Goal: Task Accomplishment & Management: Manage account settings

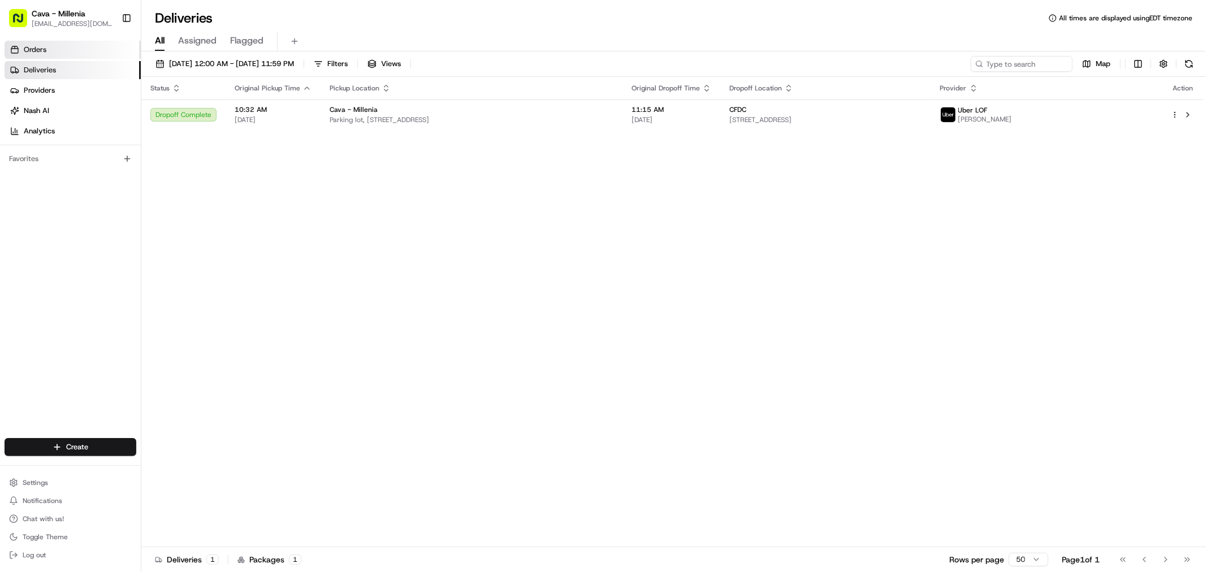
click at [63, 57] on link "Orders" at bounding box center [73, 50] width 136 height 18
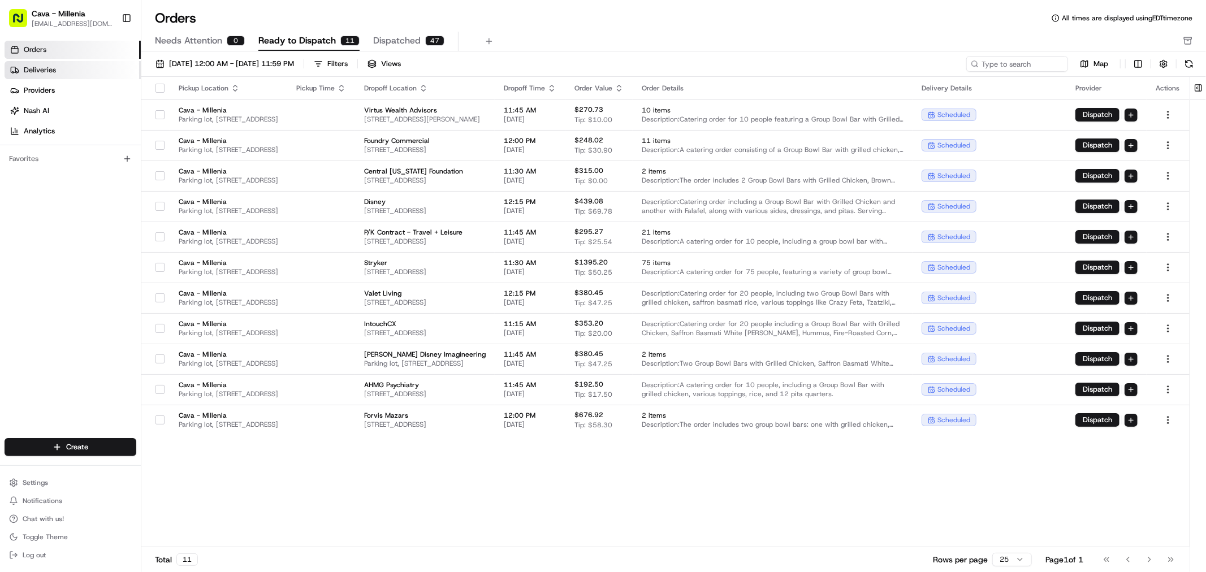
click at [21, 68] on link "Deliveries" at bounding box center [73, 70] width 136 height 18
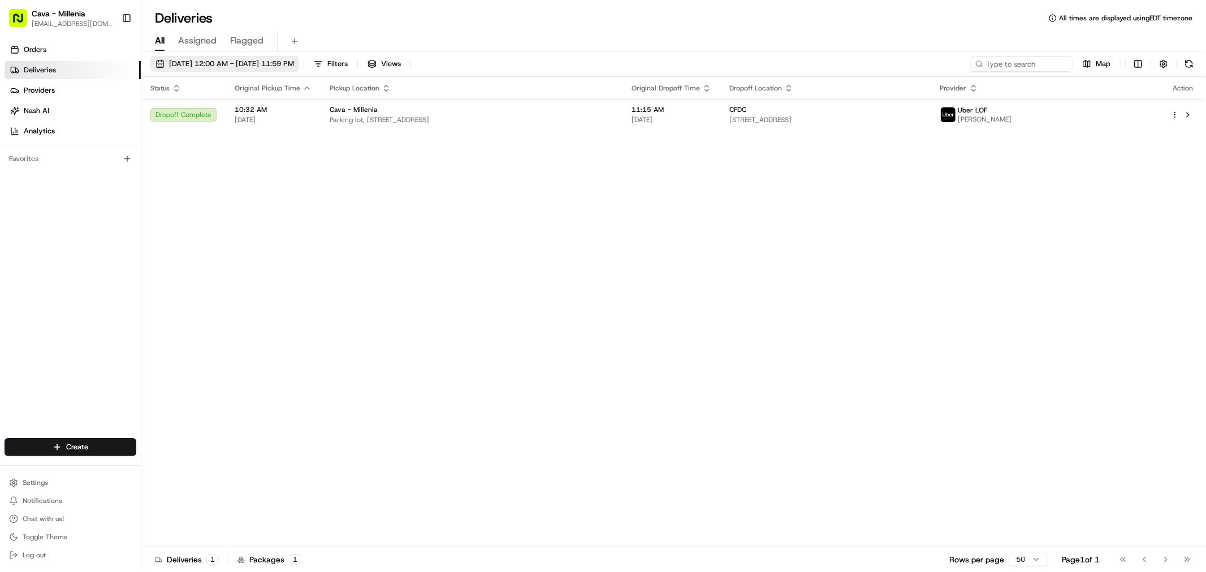
click at [294, 64] on span "[DATE] 12:00 AM - [DATE] 11:59 PM" at bounding box center [231, 64] width 125 height 10
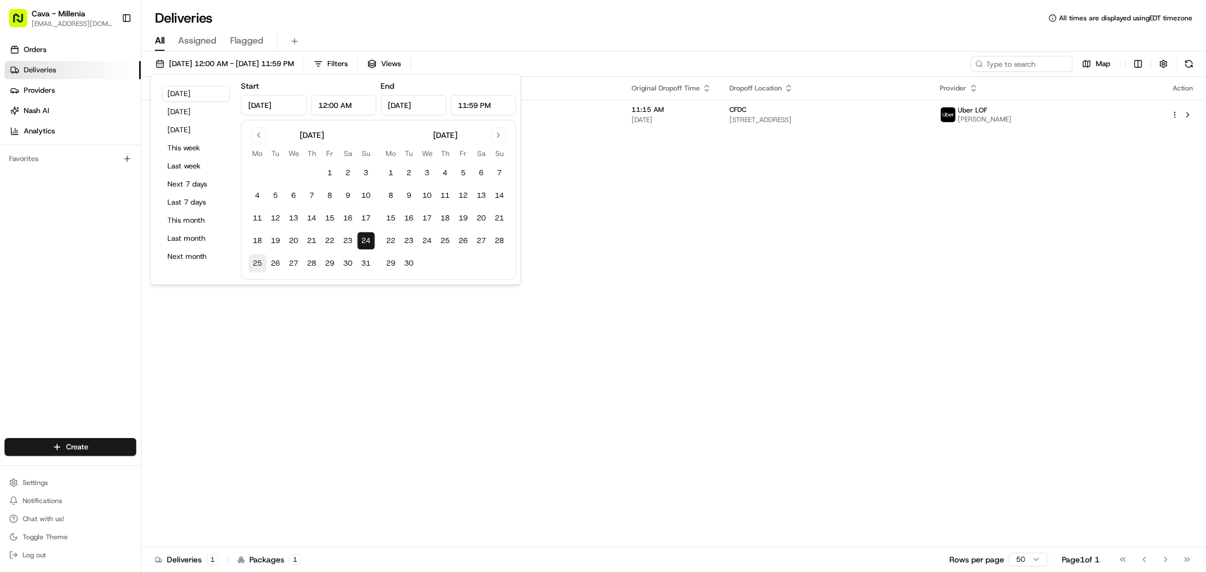
click at [260, 264] on button "25" at bounding box center [258, 264] width 18 height 18
type input "[DATE]"
click at [279, 309] on div "Status Original Pickup Time Pickup Location Original Dropoff Time Dropoff Locat…" at bounding box center [672, 312] width 1063 height 471
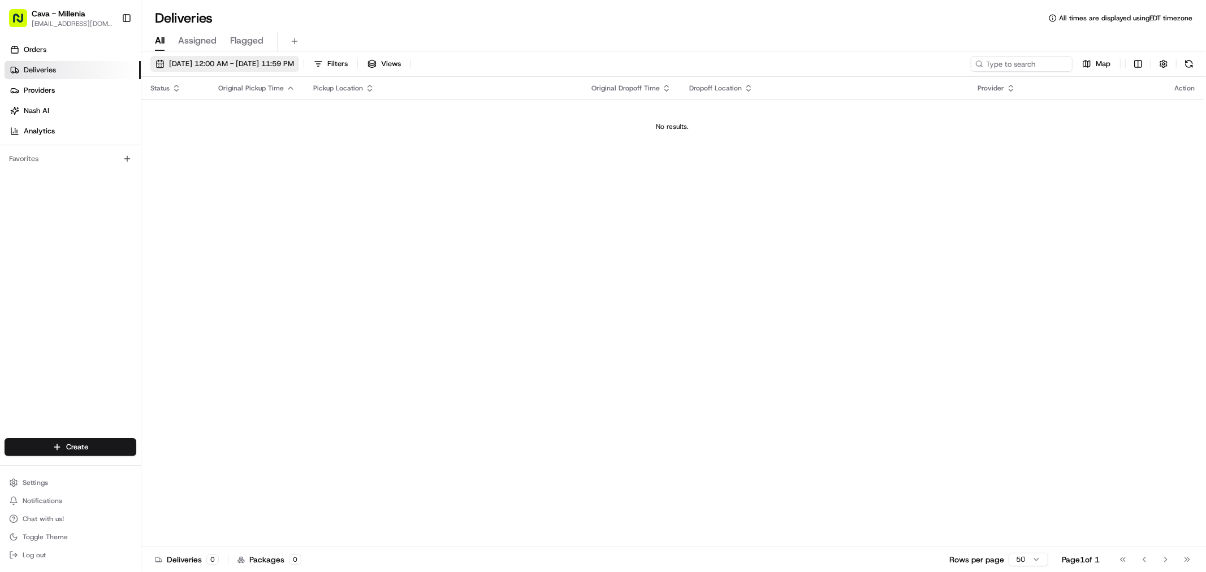
click at [242, 69] on button "[DATE] 12:00 AM - [DATE] 11:59 PM" at bounding box center [224, 64] width 149 height 16
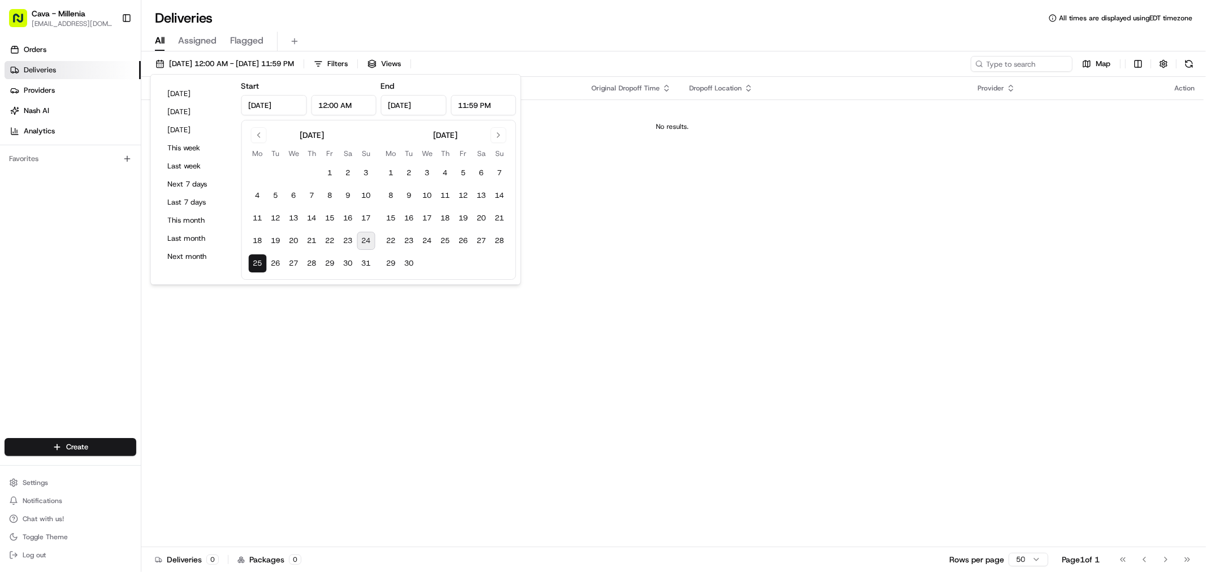
click at [257, 266] on button "25" at bounding box center [258, 264] width 18 height 18
click at [258, 329] on div "Status Original Pickup Time Pickup Location Original Dropoff Time Dropoff Locat…" at bounding box center [672, 312] width 1063 height 471
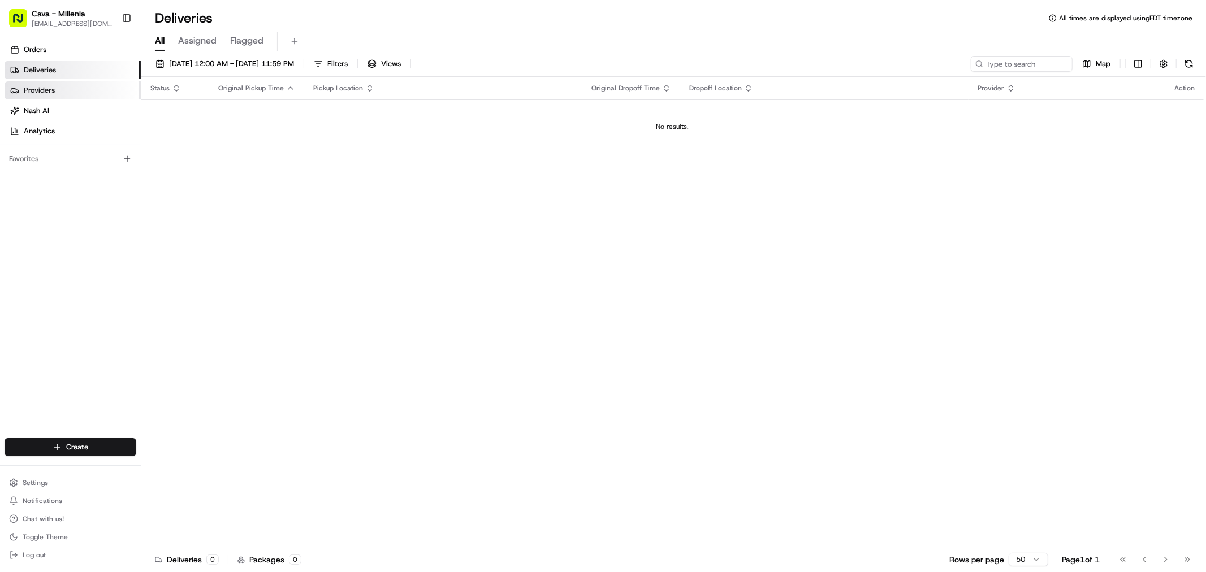
click at [66, 93] on link "Providers" at bounding box center [73, 90] width 136 height 18
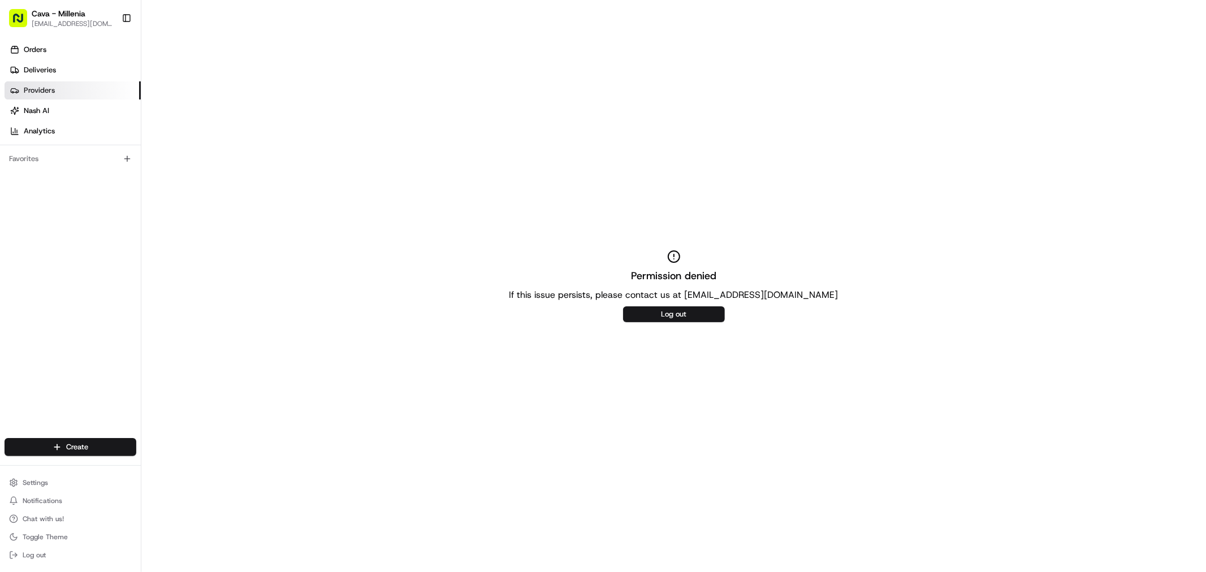
click at [41, 37] on div "Orders Deliveries Providers Nash AI Analytics" at bounding box center [70, 90] width 141 height 109
click at [51, 44] on link "Orders" at bounding box center [73, 50] width 136 height 18
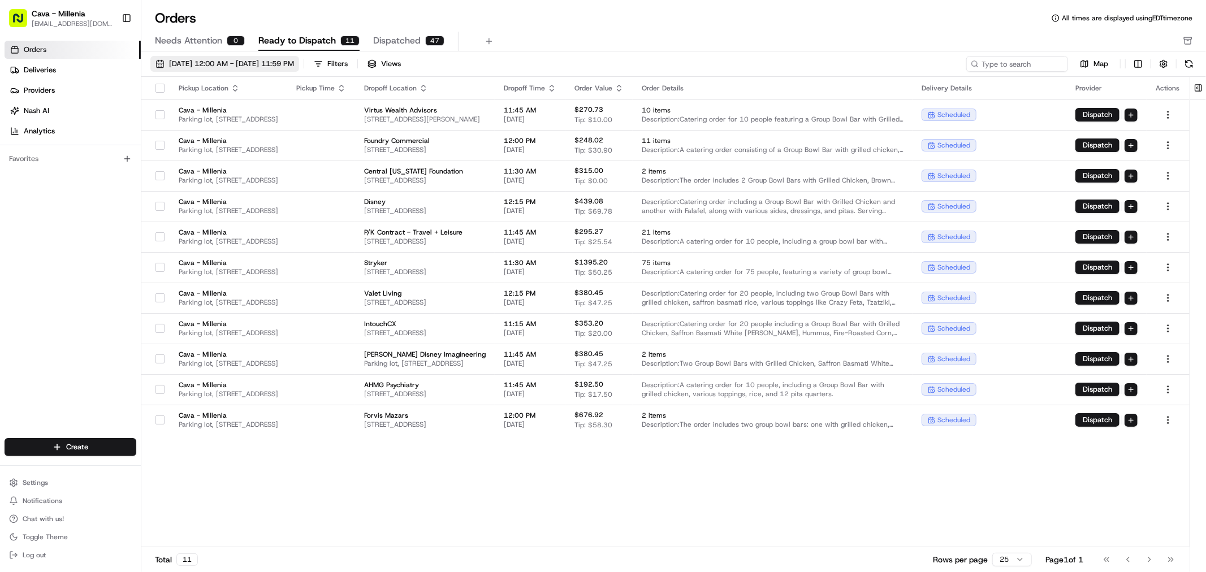
click at [256, 56] on button "[DATE] 12:00 AM - [DATE] 11:59 PM" at bounding box center [224, 64] width 149 height 16
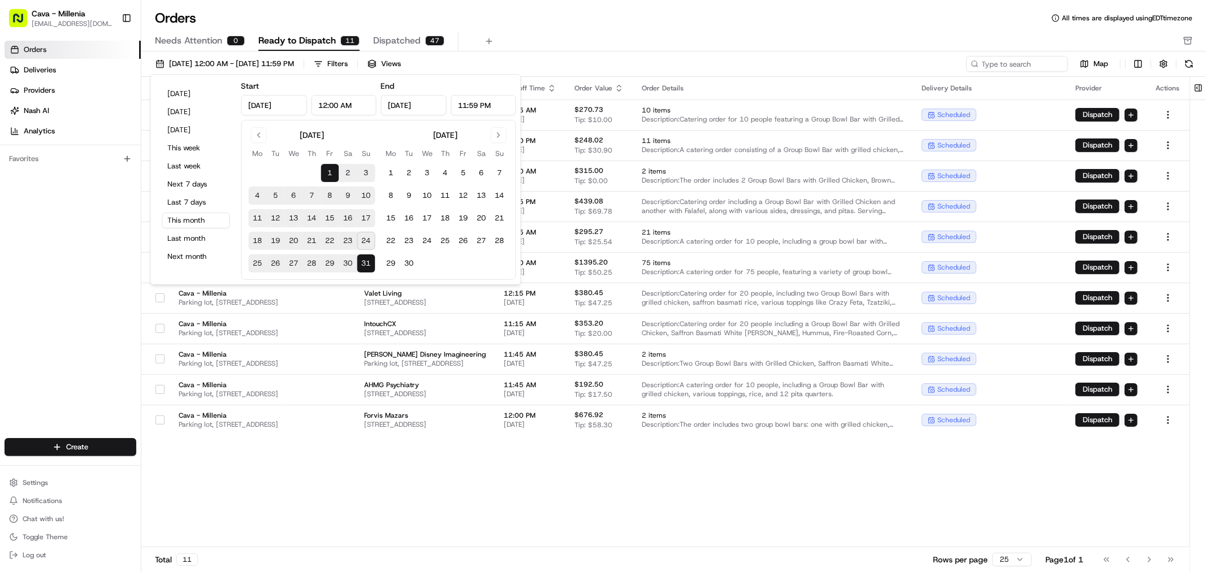
click at [255, 267] on button "25" at bounding box center [258, 264] width 18 height 18
type input "[DATE]"
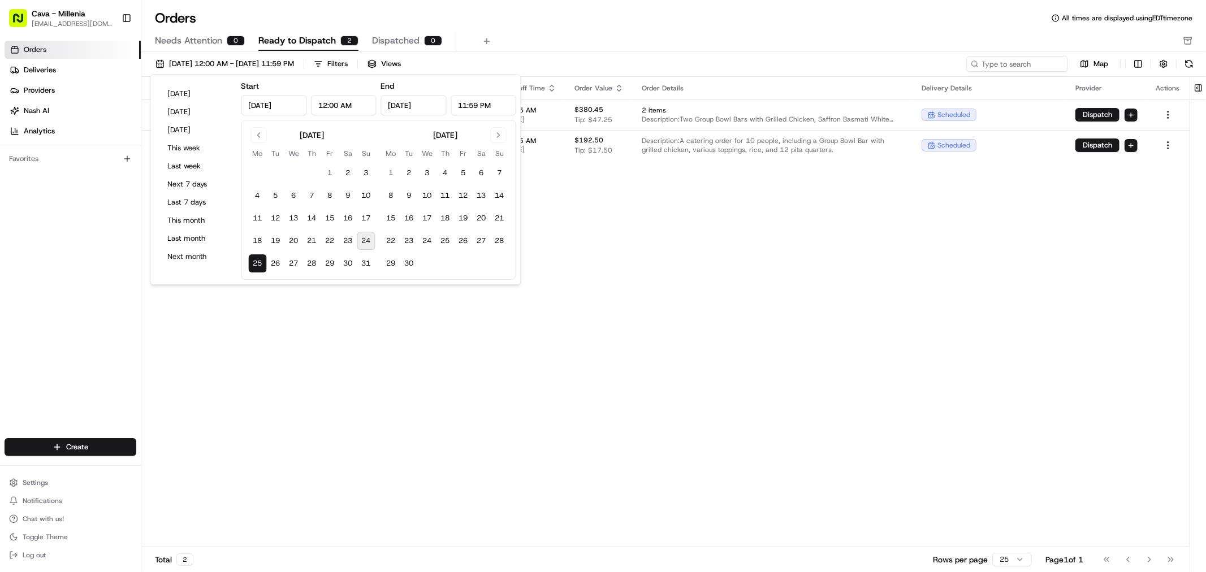
click at [308, 362] on div "Pickup Location Pickup Time Dropoff Location Dropoff Time Order Value Order Det…" at bounding box center [665, 312] width 1049 height 471
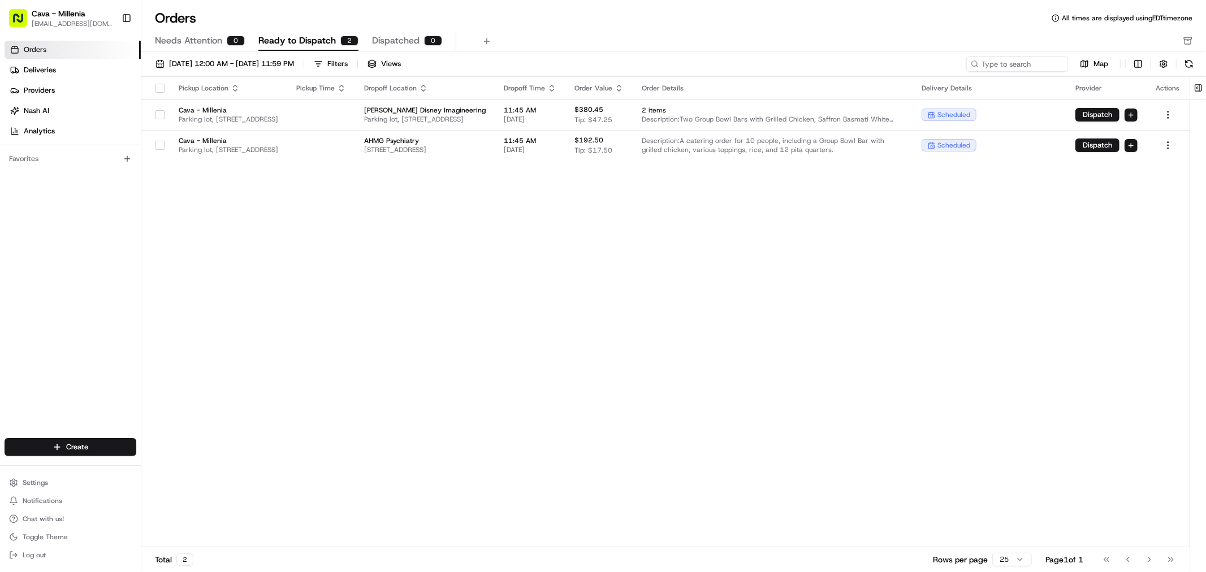
click at [515, 334] on div "Pickup Location Pickup Time Dropoff Location Dropoff Time Order Value Order Det…" at bounding box center [665, 312] width 1049 height 471
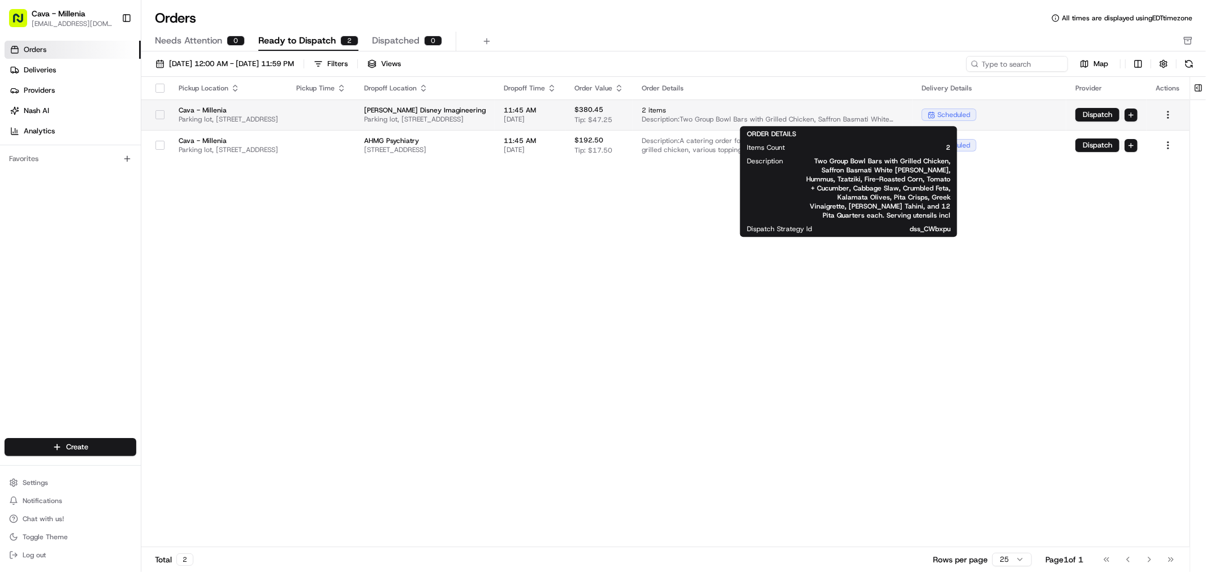
click at [857, 111] on span "2 items" at bounding box center [773, 110] width 262 height 9
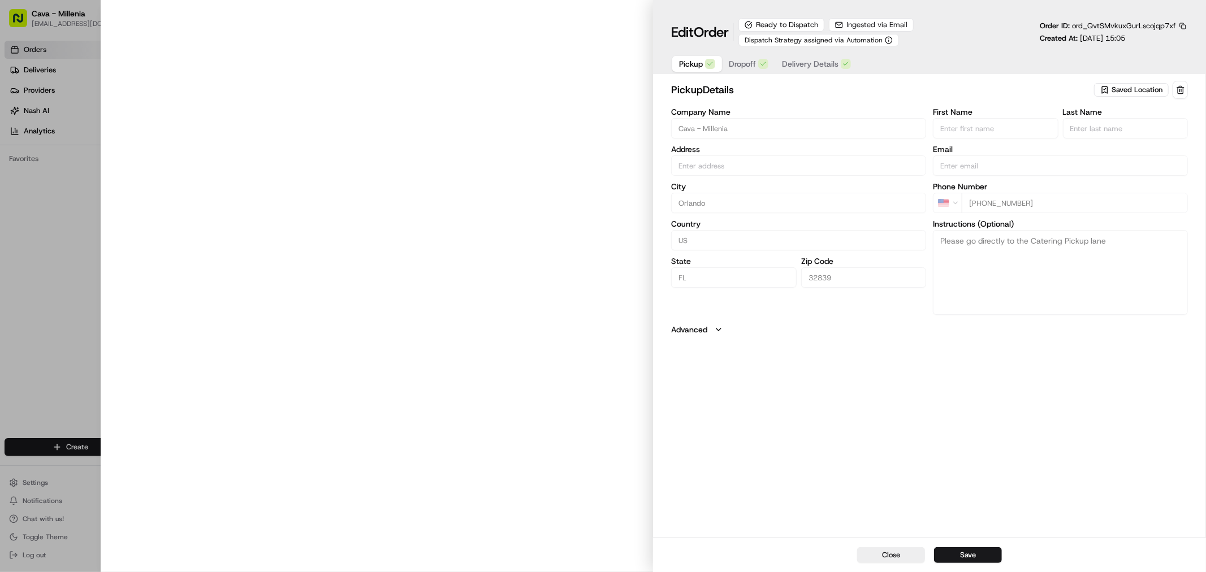
type input "[STREET_ADDRESS]"
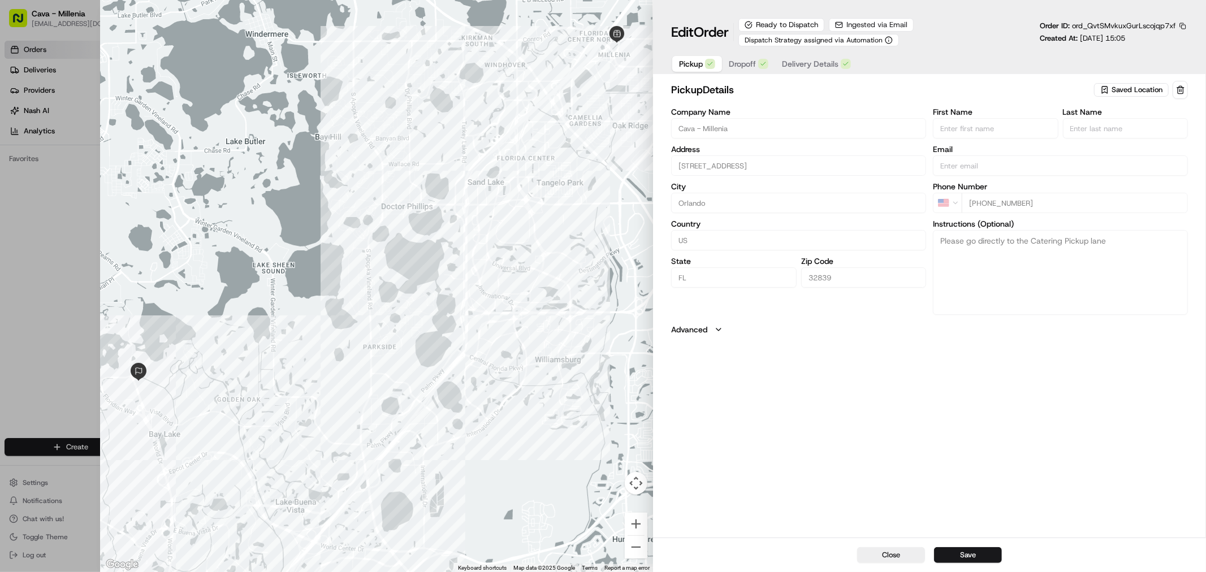
click at [75, 261] on div at bounding box center [603, 286] width 1206 height 572
type input "+1"
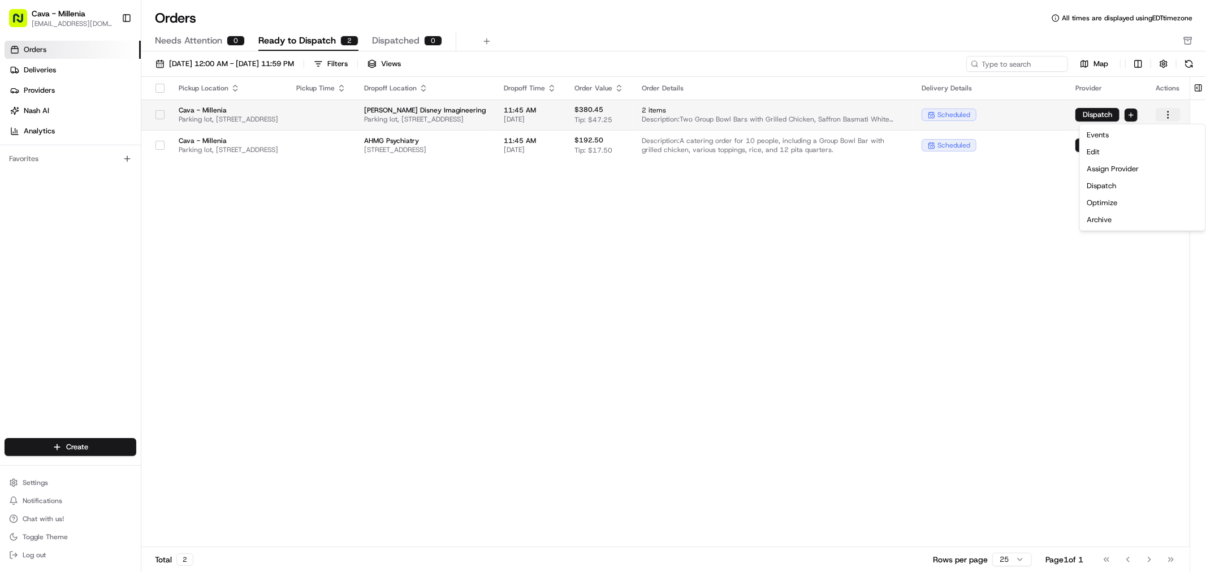
click at [1165, 111] on html "Cava - Millenia [EMAIL_ADDRESS][DOMAIN_NAME] Toggle Sidebar Orders Deliveries P…" at bounding box center [603, 286] width 1206 height 572
click at [1109, 229] on div "Events Edit Assign Provider Dispatch Optimize Archive" at bounding box center [1143, 177] width 127 height 107
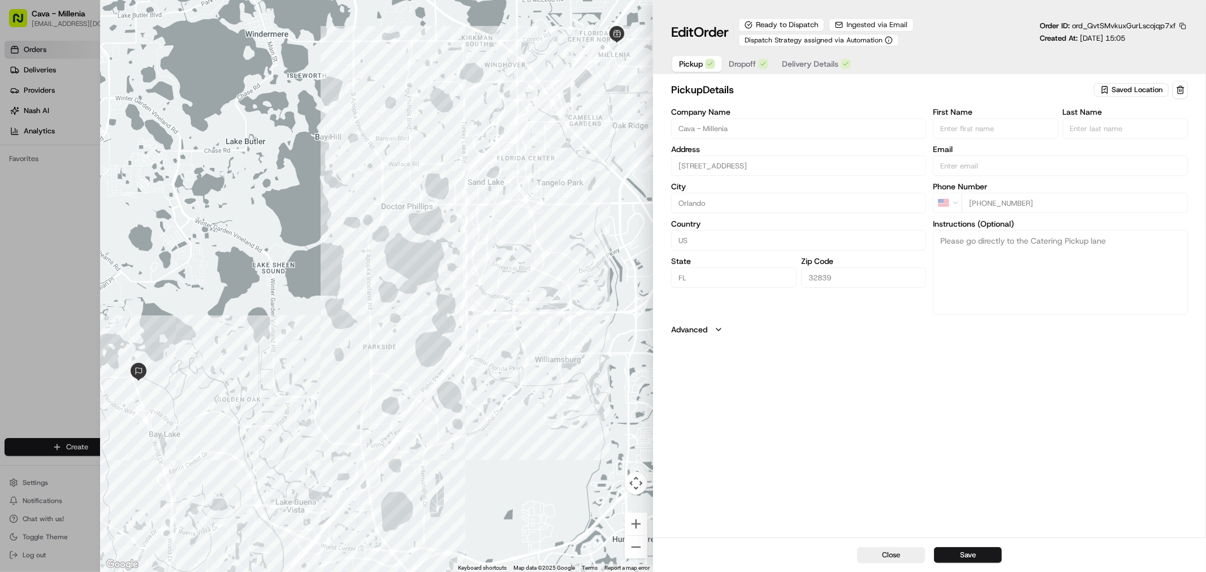
click at [32, 242] on div at bounding box center [603, 286] width 1206 height 572
type input "+1"
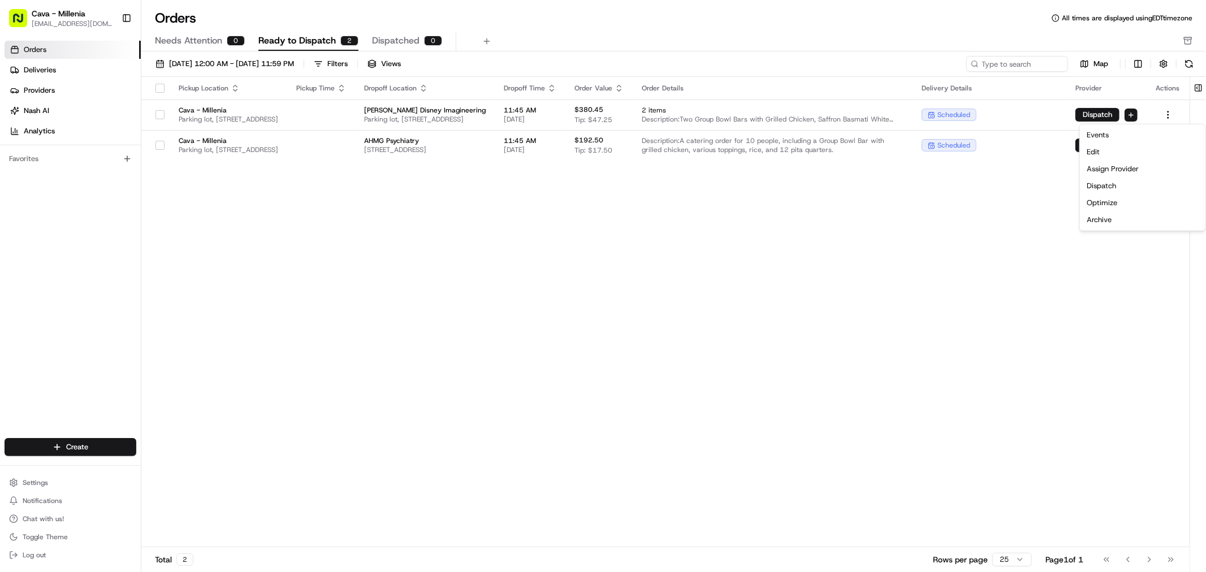
click at [993, 232] on div "Pickup Location Pickup Time Dropoff Location Dropoff Time Order Value Order Det…" at bounding box center [665, 312] width 1049 height 471
click at [1167, 114] on html "Cava - Millenia [EMAIL_ADDRESS][DOMAIN_NAME] Toggle Sidebar Orders Deliveries P…" at bounding box center [603, 286] width 1206 height 572
click at [1100, 225] on div "Archive" at bounding box center [1143, 220] width 121 height 17
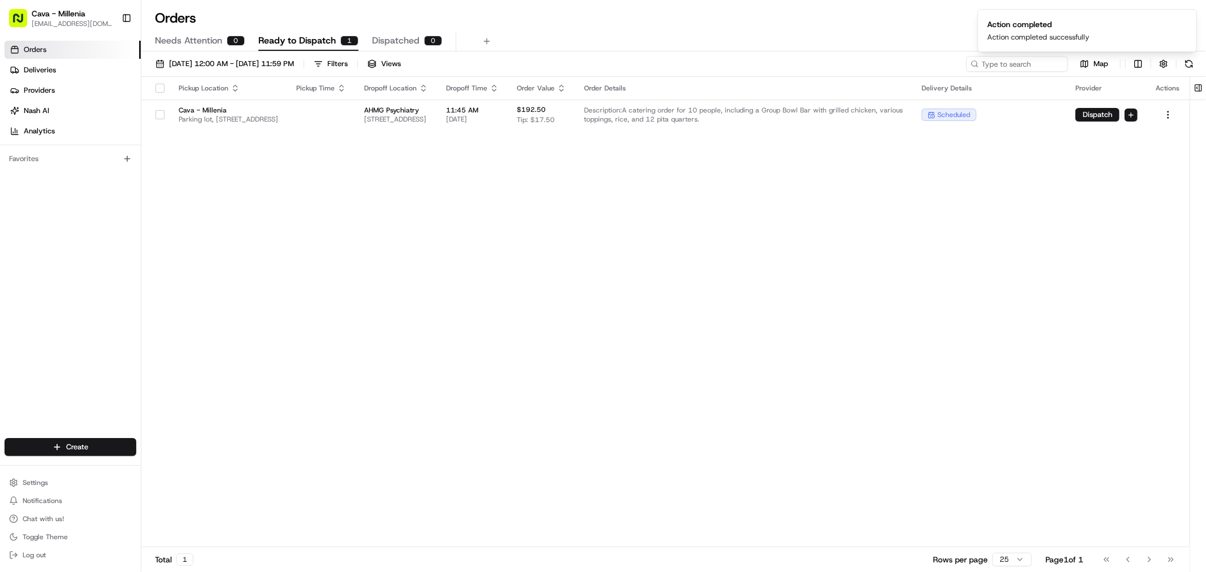
click at [839, 247] on div "Pickup Location Pickup Time Dropoff Location Dropoff Time Order Value Order Det…" at bounding box center [665, 312] width 1049 height 471
